Goal: Information Seeking & Learning: Understand process/instructions

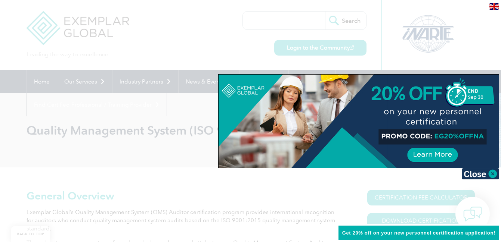
scroll to position [75, 0]
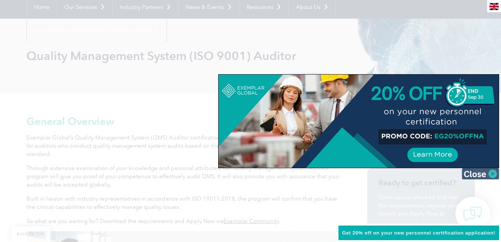
click at [481, 175] on img at bounding box center [480, 173] width 37 height 11
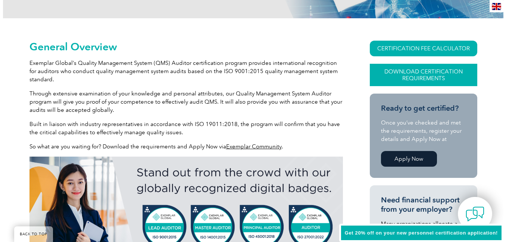
scroll to position [187, 0]
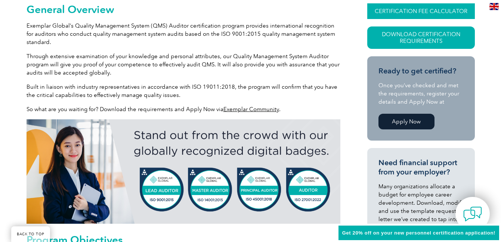
click at [419, 9] on link "CERTIFICATION FEE CALCULATOR" at bounding box center [421, 11] width 108 height 16
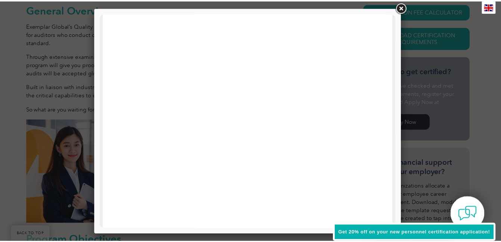
scroll to position [364, 0]
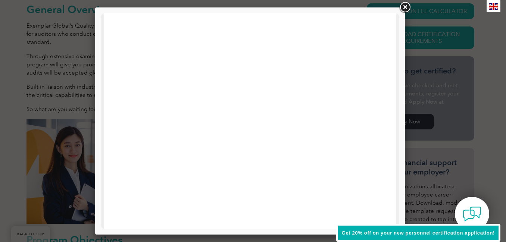
click at [404, 4] on link at bounding box center [405, 7] width 13 height 13
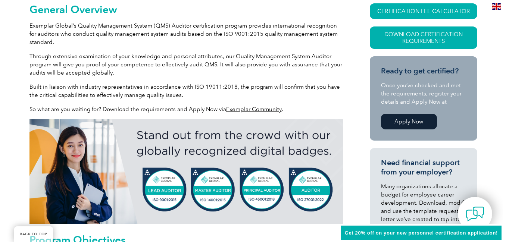
scroll to position [75, 0]
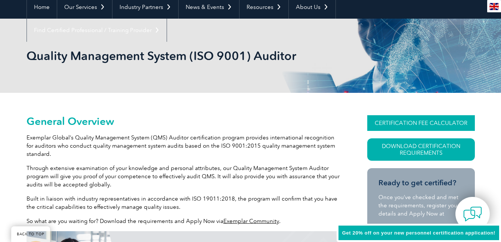
click at [411, 121] on link "CERTIFICATION FEE CALCULATOR" at bounding box center [421, 123] width 108 height 16
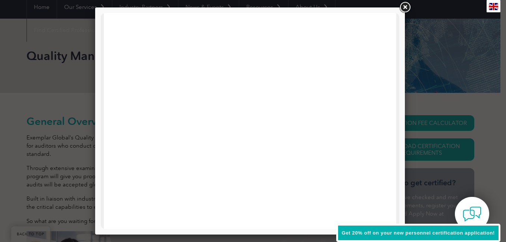
scroll to position [364, 0]
click at [407, 1] on link at bounding box center [405, 7] width 13 height 13
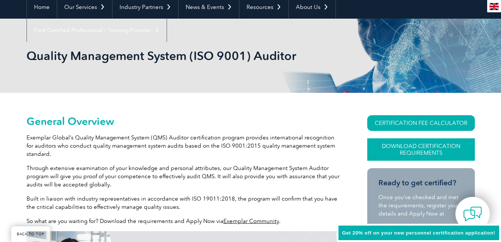
click at [426, 143] on link "Download Certification Requirements" at bounding box center [421, 150] width 108 height 22
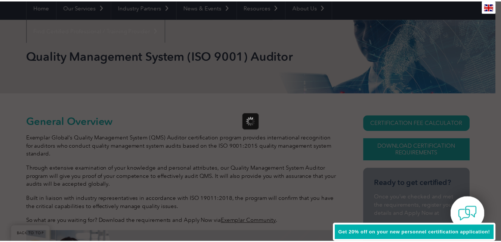
scroll to position [0, 0]
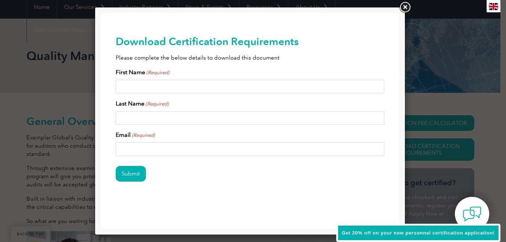
click at [406, 7] on link at bounding box center [405, 7] width 13 height 13
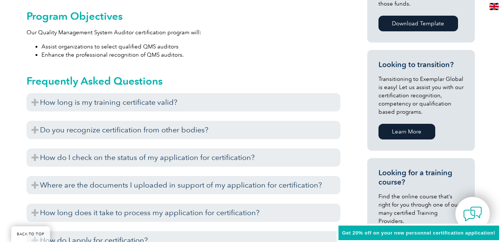
scroll to position [448, 0]
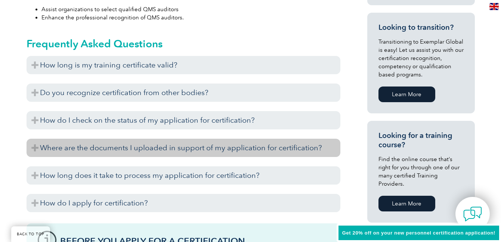
click at [156, 154] on h3 "Where are the documents I uploaded in support of my application for certificati…" at bounding box center [184, 148] width 314 height 18
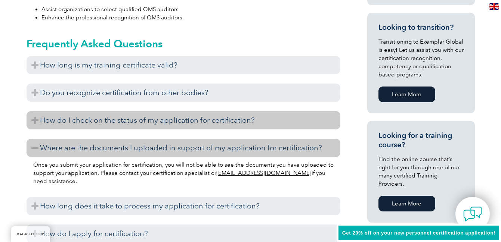
click at [140, 123] on h3 "How do I check on the status of my application for certification?" at bounding box center [184, 120] width 314 height 18
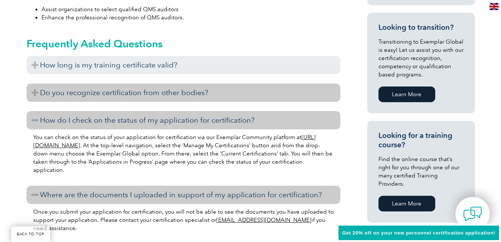
click at [129, 92] on h3 "Do you recognize certification from other bodies?" at bounding box center [184, 93] width 314 height 18
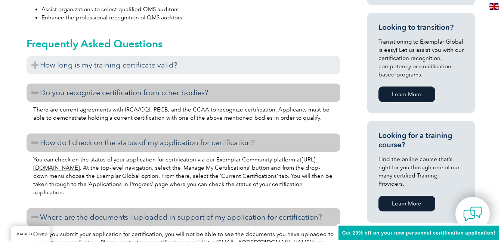
scroll to position [598, 0]
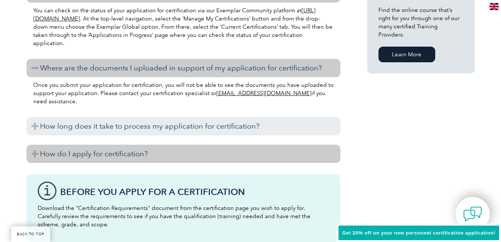
click at [137, 154] on h3 "How do I apply for certification?" at bounding box center [184, 154] width 314 height 18
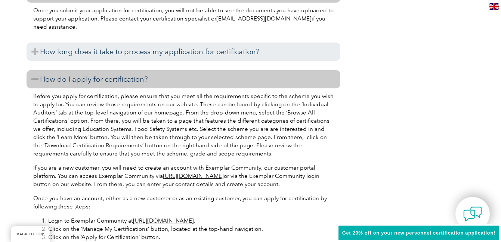
scroll to position [822, 0]
